Goal: Check status

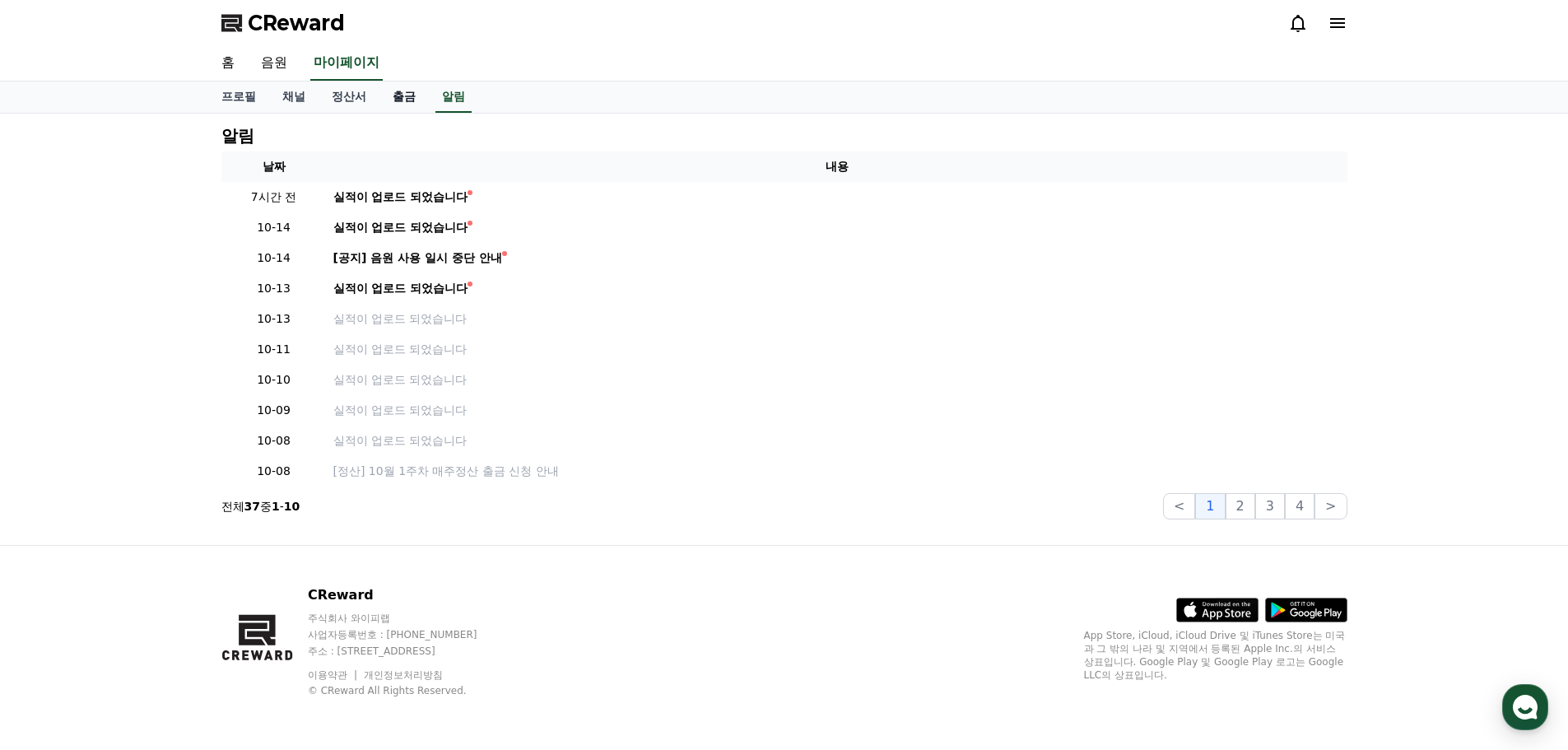
click at [416, 95] on link "출금" at bounding box center [404, 97] width 49 height 31
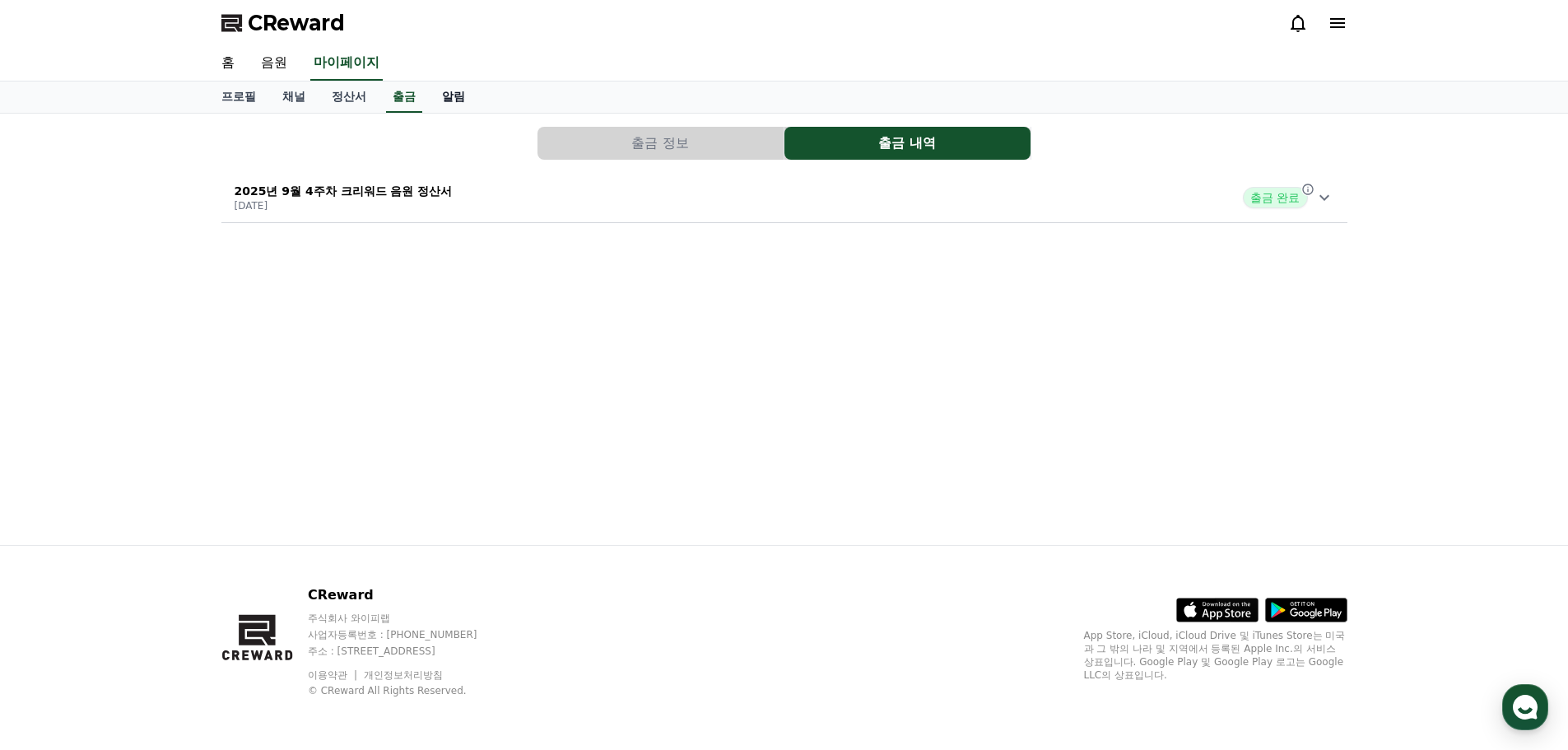
click at [458, 105] on link "알림" at bounding box center [454, 97] width 49 height 31
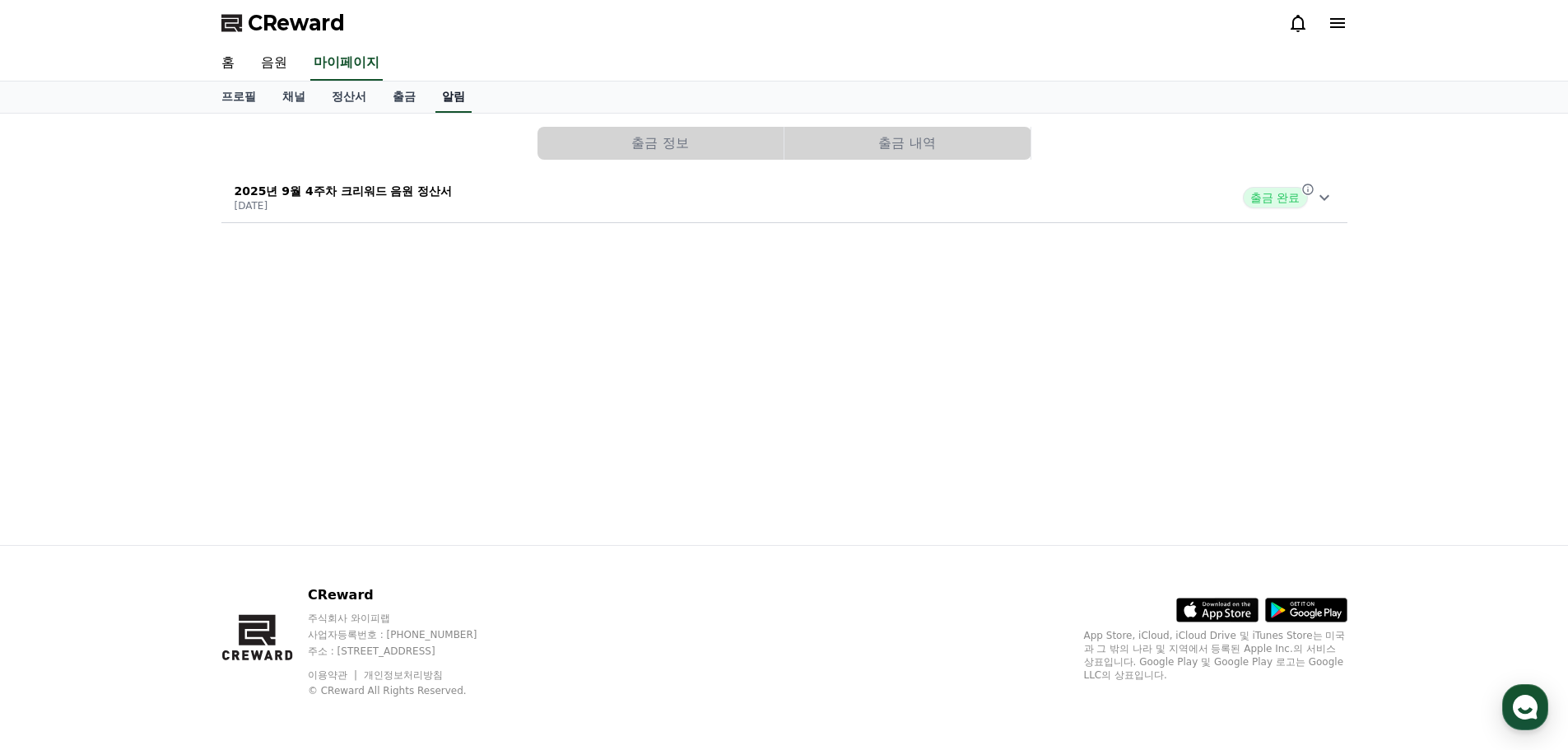
click at [458, 102] on link "알림" at bounding box center [453, 97] width 36 height 31
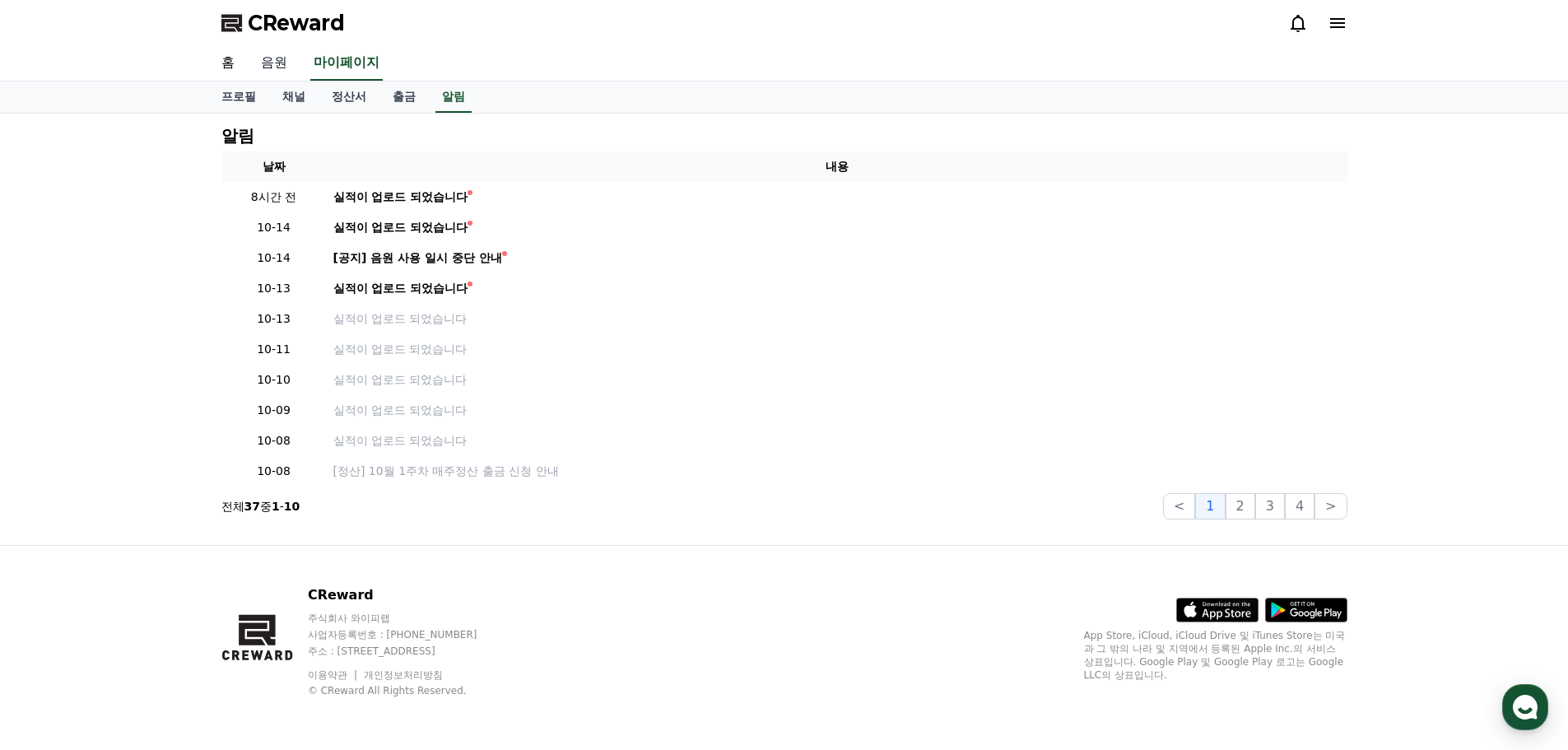
click at [283, 66] on link "음원" at bounding box center [274, 63] width 53 height 34
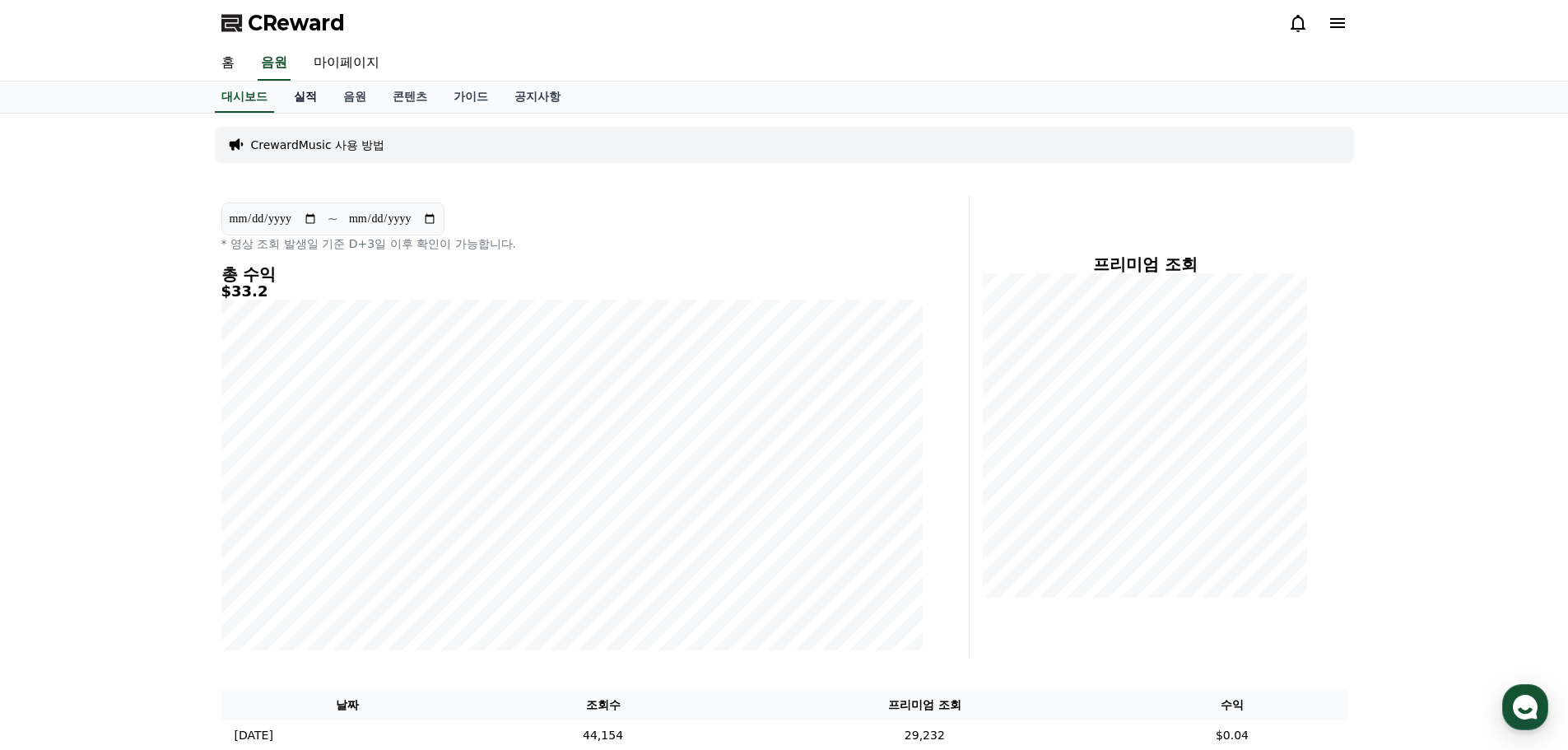
click at [326, 93] on link "실적" at bounding box center [305, 97] width 49 height 31
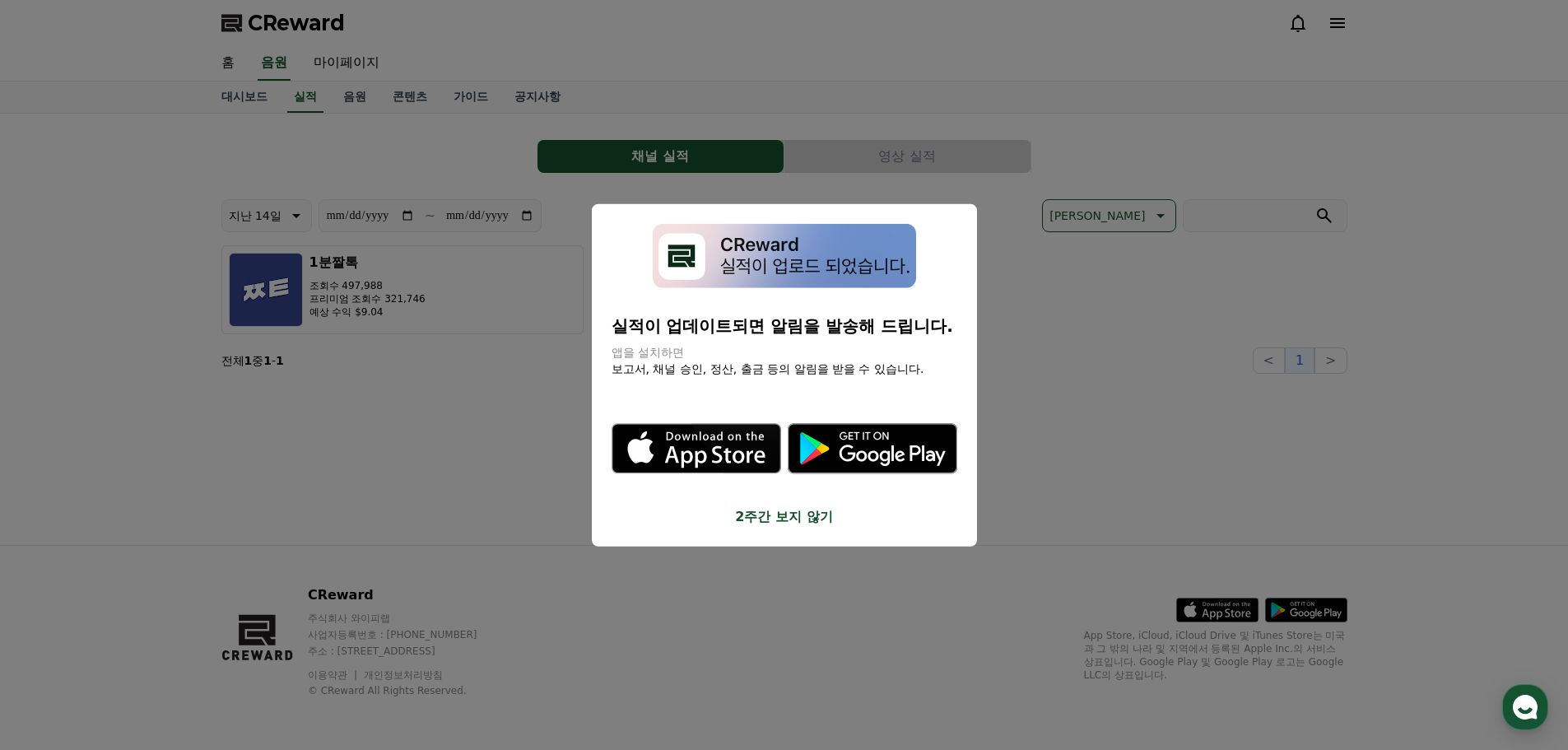
drag, startPoint x: 716, startPoint y: 581, endPoint x: 725, endPoint y: 581, distance: 9.0
click at [716, 580] on button "close modal" at bounding box center [784, 375] width 1568 height 750
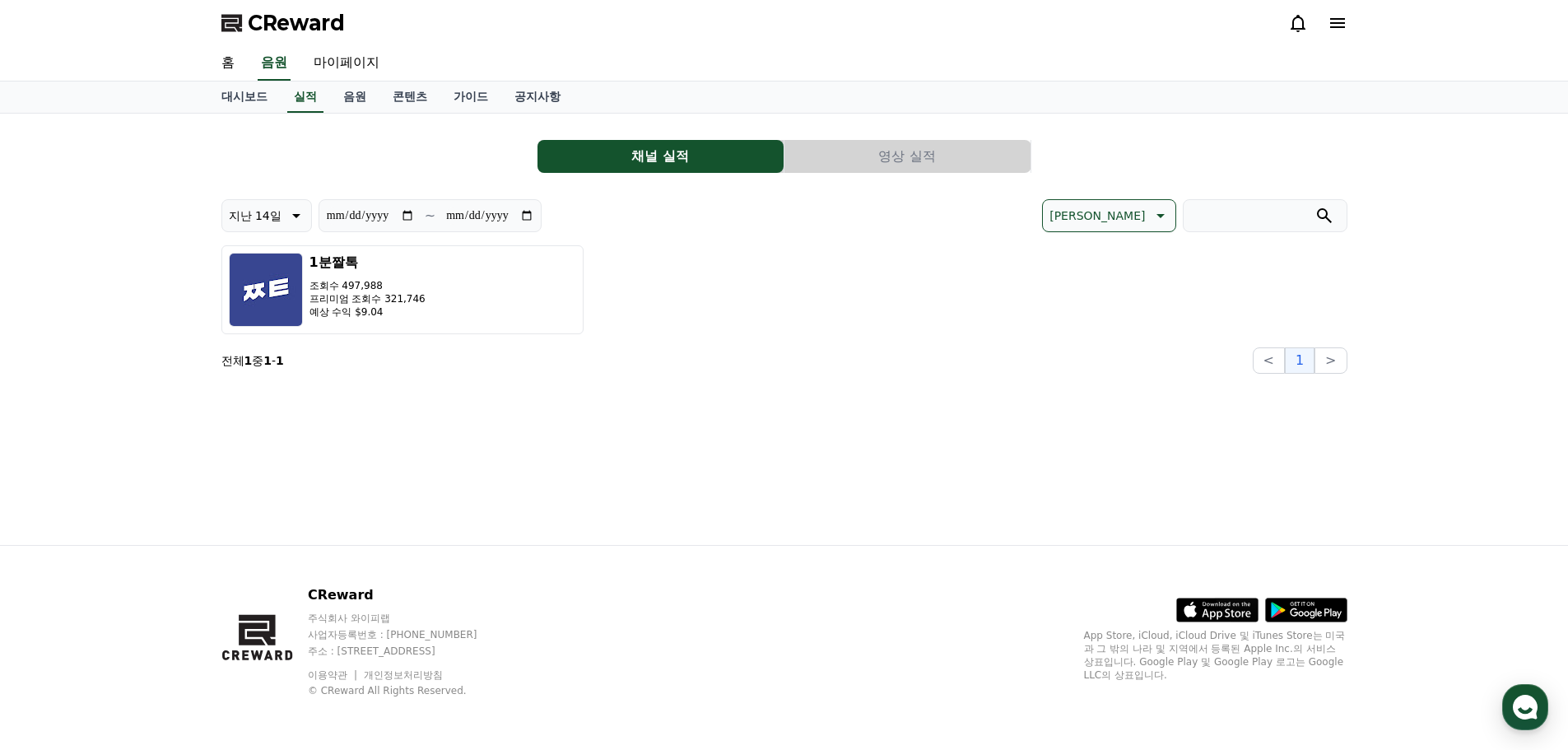
click at [973, 447] on div "**********" at bounding box center [785, 329] width 1152 height 431
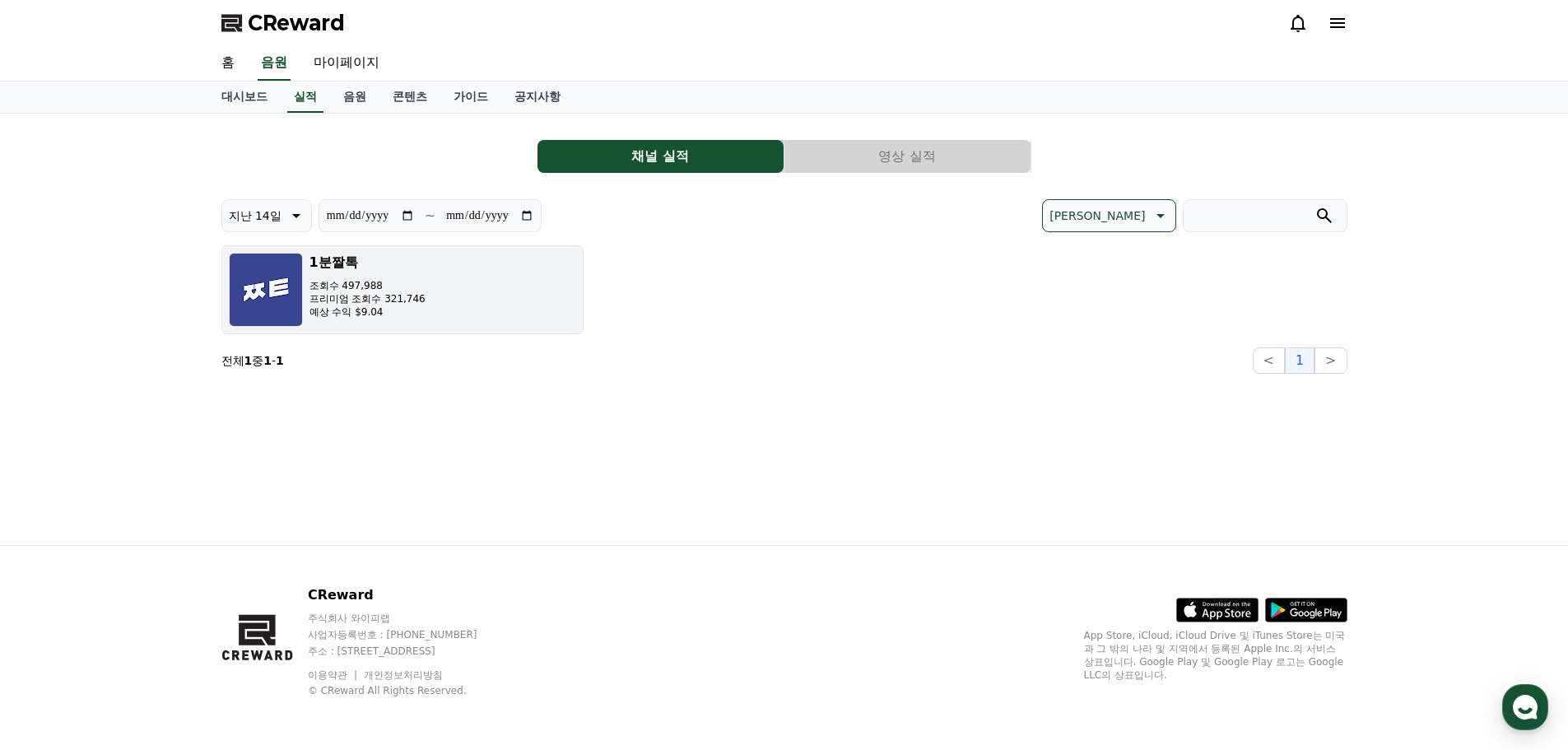
click at [474, 324] on button "1분짤톡 조회수 497,988 프리미엄 조회수 321,746 예상 수익 $9.04" at bounding box center [403, 289] width 363 height 89
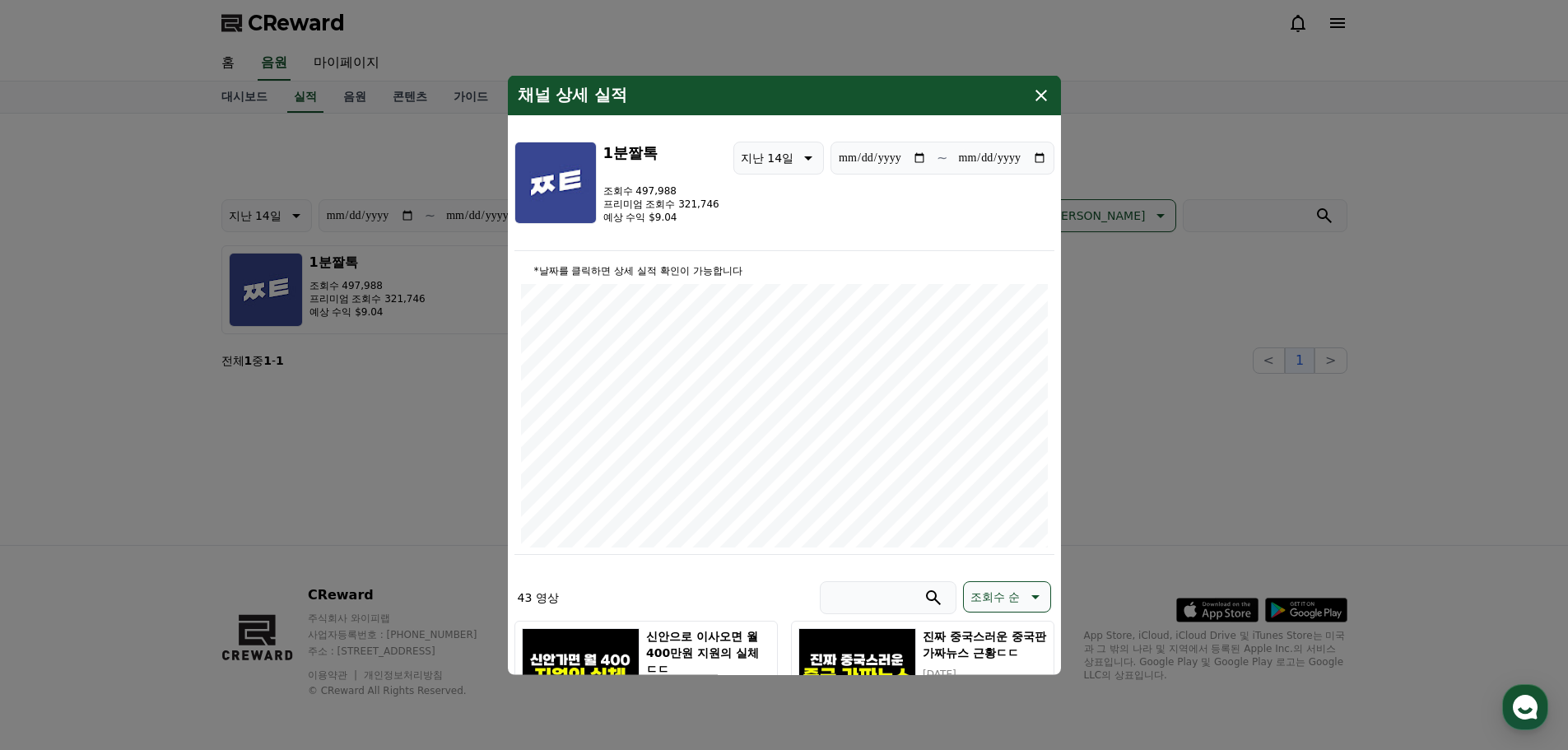
click at [1041, 93] on icon "modal" at bounding box center [1042, 95] width 20 height 20
